Goal: Information Seeking & Learning: Learn about a topic

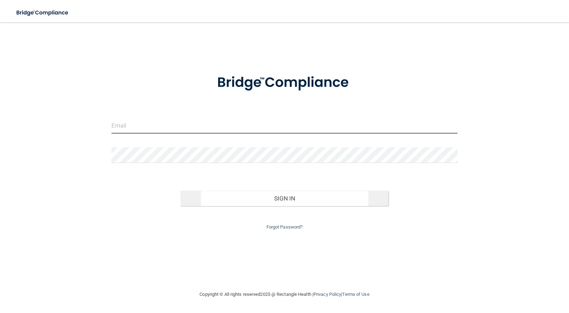
type input "[PERSON_NAME][EMAIL_ADDRESS][DOMAIN_NAME]"
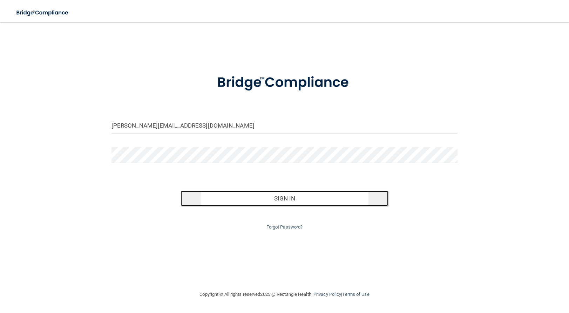
click at [282, 199] on button "Sign In" at bounding box center [284, 198] width 208 height 15
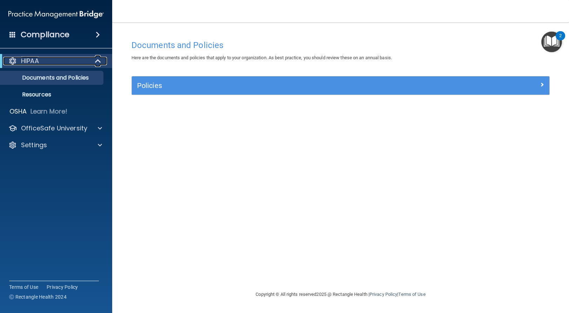
click at [32, 62] on p "HIPAA" at bounding box center [30, 61] width 18 height 8
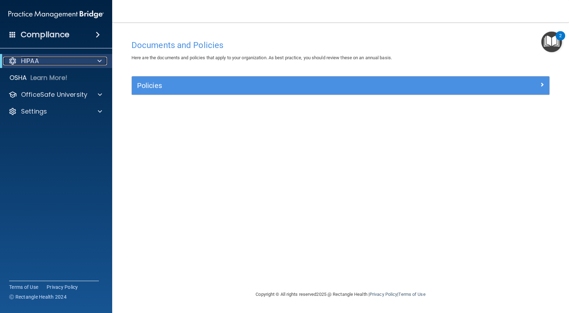
click at [31, 61] on p "HIPAA" at bounding box center [30, 61] width 18 height 8
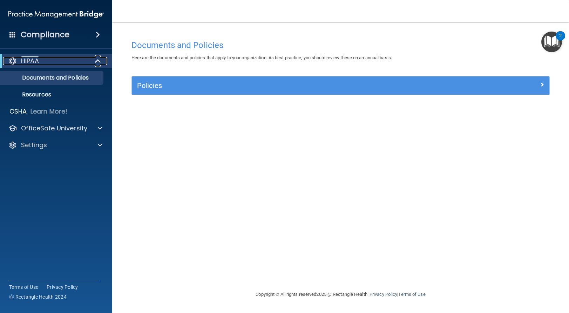
click at [35, 62] on p "HIPAA" at bounding box center [30, 61] width 18 height 8
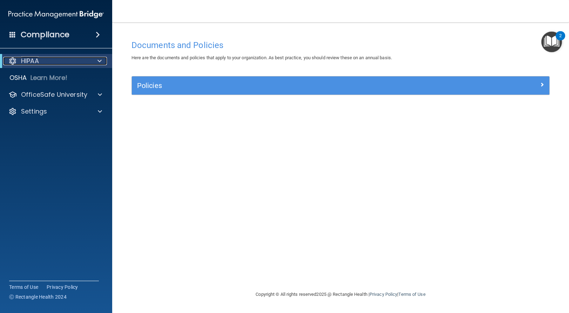
click at [35, 62] on p "HIPAA" at bounding box center [30, 61] width 18 height 8
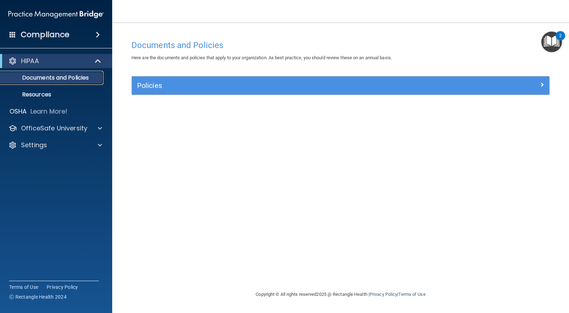
click at [36, 77] on p "Documents and Policies" at bounding box center [53, 77] width 96 height 7
click at [31, 94] on p "Resources" at bounding box center [53, 94] width 96 height 7
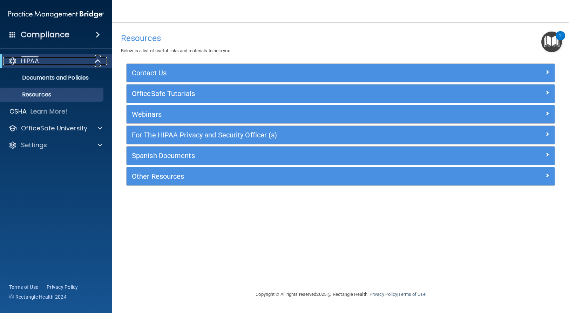
click at [96, 63] on span at bounding box center [99, 61] width 6 height 8
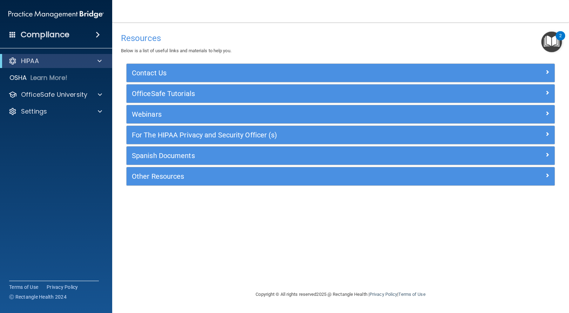
click at [96, 33] on span at bounding box center [98, 34] width 4 height 8
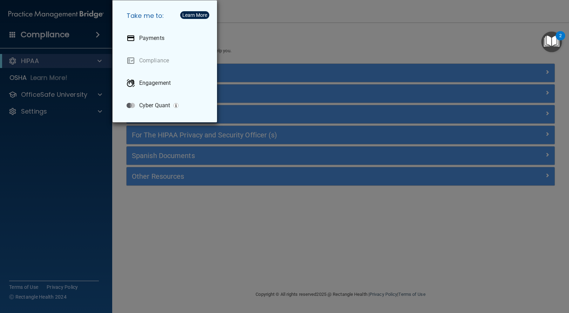
click at [96, 34] on div "Take me to: Payments Compliance Engagement Cyber Quant" at bounding box center [284, 156] width 569 height 313
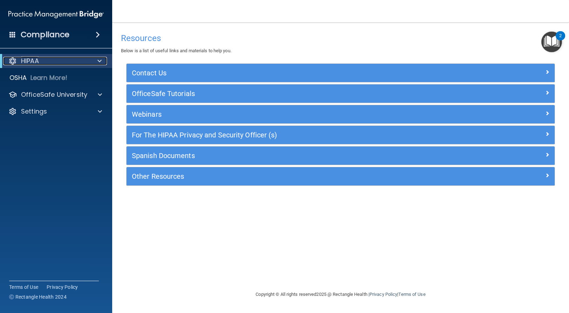
click at [30, 60] on p "HIPAA" at bounding box center [30, 61] width 18 height 8
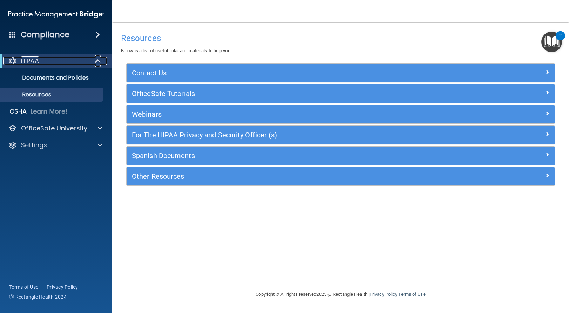
click at [30, 59] on p "HIPAA" at bounding box center [30, 61] width 18 height 8
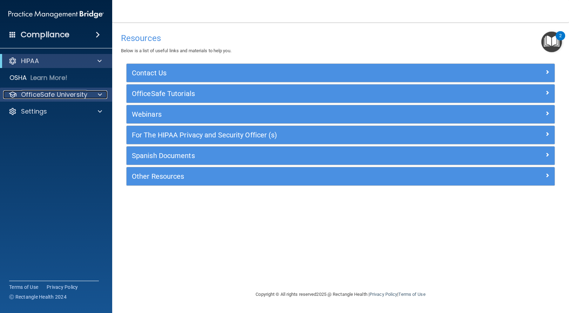
click at [99, 94] on span at bounding box center [100, 94] width 4 height 8
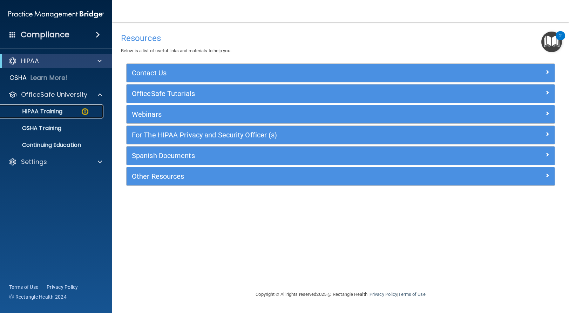
click at [40, 110] on p "HIPAA Training" at bounding box center [34, 111] width 58 height 7
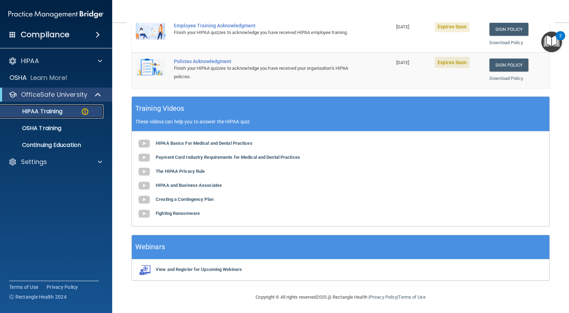
scroll to position [215, 0]
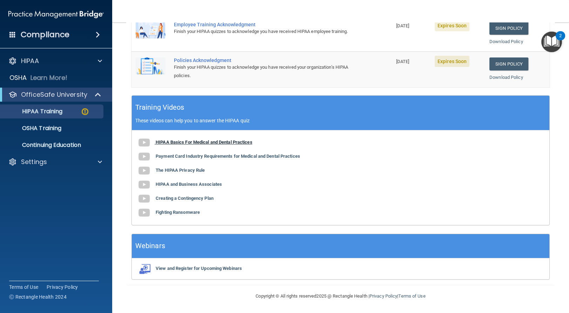
click at [173, 142] on b "HIPAA Basics For Medical and Dental Practices" at bounding box center [204, 141] width 97 height 5
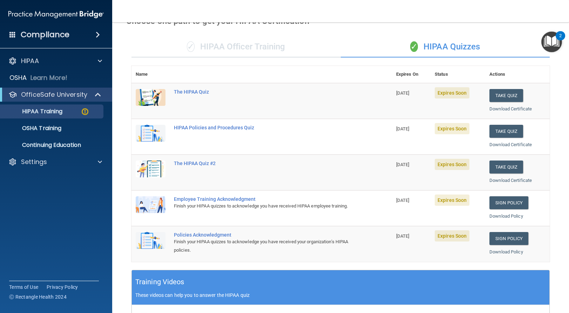
scroll to position [40, 0]
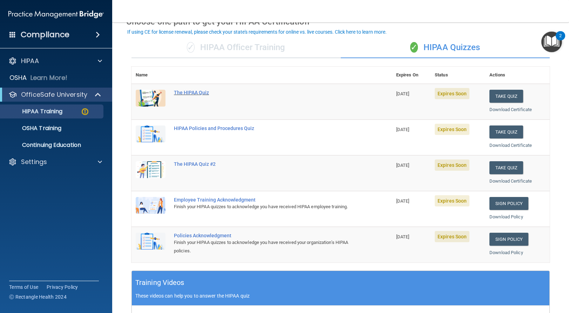
click at [190, 92] on div "The HIPAA Quiz" at bounding box center [265, 93] width 183 height 6
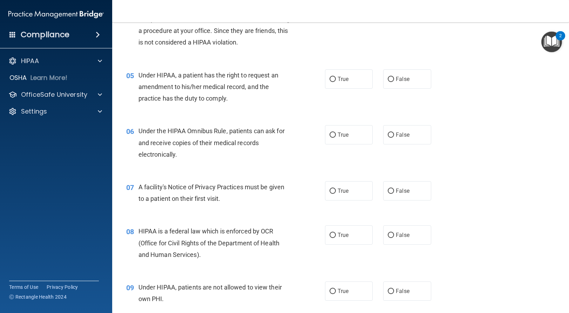
scroll to position [245, 0]
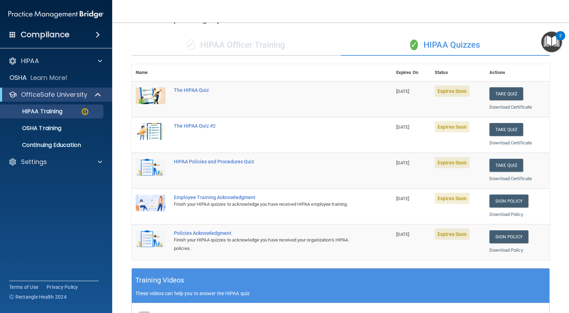
scroll to position [40, 0]
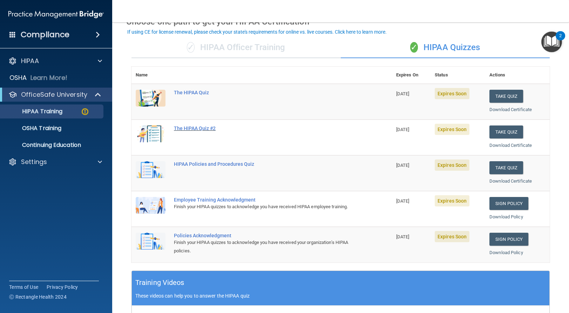
click at [198, 128] on div "The HIPAA Quiz #2" at bounding box center [265, 128] width 183 height 6
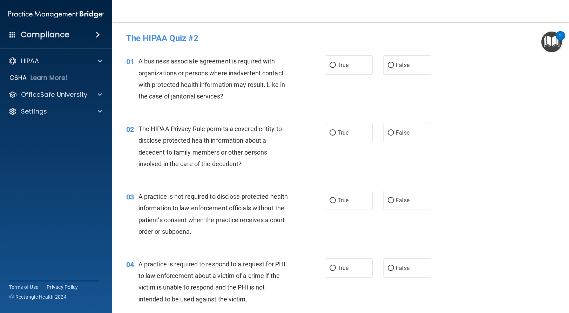
click at [548, 41] on img "Open Resource Center, 2 new notifications" at bounding box center [551, 42] width 21 height 21
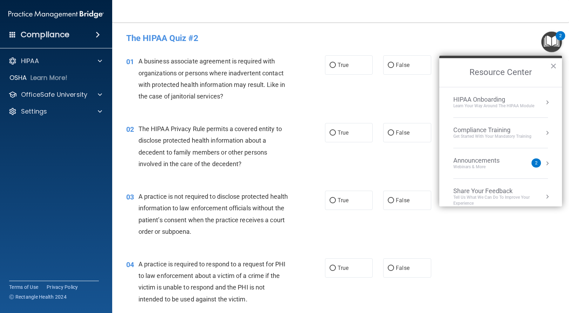
click at [460, 32] on div "The HIPAA Quiz #2" at bounding box center [340, 37] width 439 height 17
click at [552, 65] on button "×" at bounding box center [553, 65] width 7 height 11
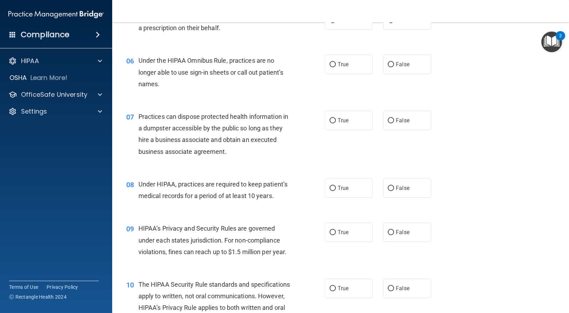
scroll to position [280, 0]
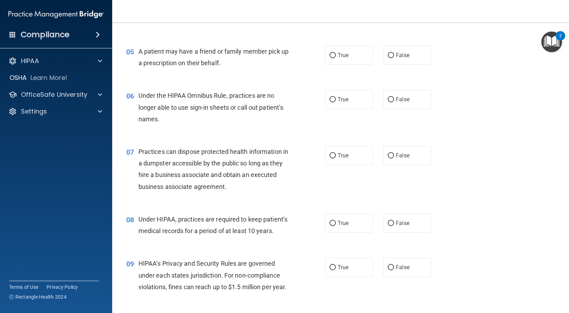
click at [296, 135] on div "06 Under the HIPAA Omnibus Rule, practices are no longer able to use sign-in sh…" at bounding box center [340, 109] width 439 height 56
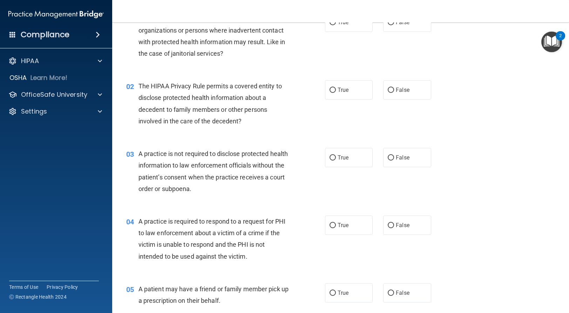
scroll to position [0, 0]
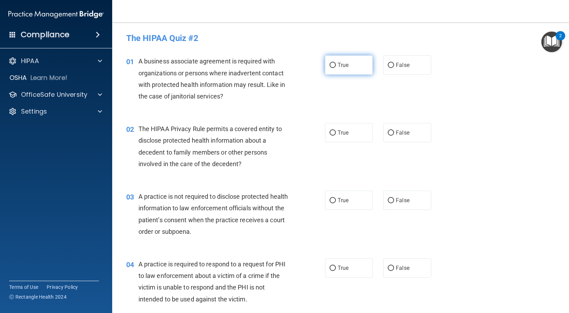
click at [330, 66] on input "True" at bounding box center [332, 65] width 6 height 5
radio input "true"
click at [388, 133] on input "False" at bounding box center [391, 132] width 6 height 5
radio input "true"
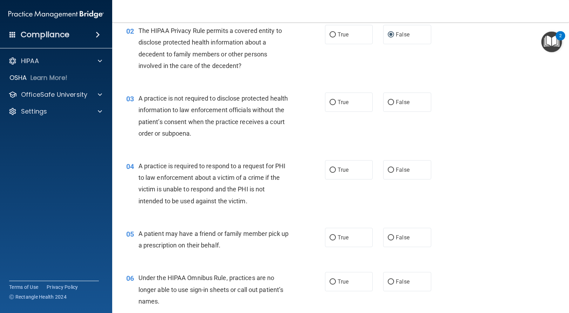
scroll to position [105, 0]
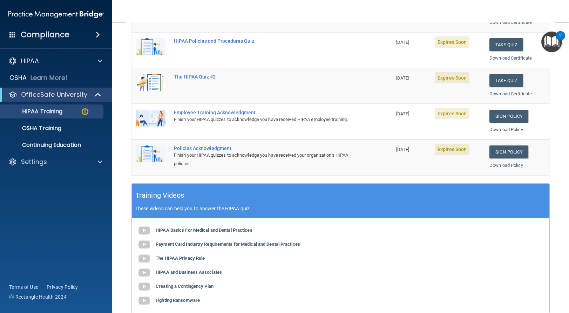
scroll to position [215, 0]
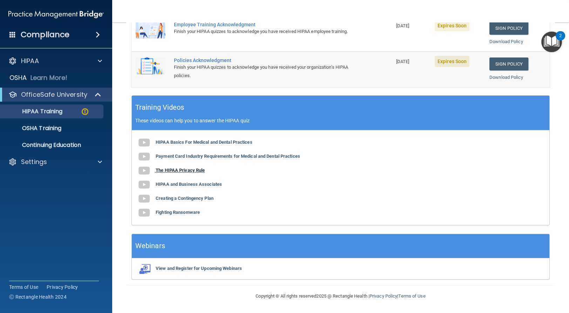
click at [170, 171] on b "The HIPAA Privacy Rule" at bounding box center [180, 170] width 49 height 5
click at [179, 170] on b "The HIPAA Privacy Rule" at bounding box center [180, 170] width 49 height 5
click at [178, 184] on b "HIPAA and Business Associates" at bounding box center [189, 184] width 66 height 5
click at [173, 199] on b "Creating a Contingency Plan" at bounding box center [185, 198] width 58 height 5
